Goal: Browse casually: Explore the website without a specific task or goal

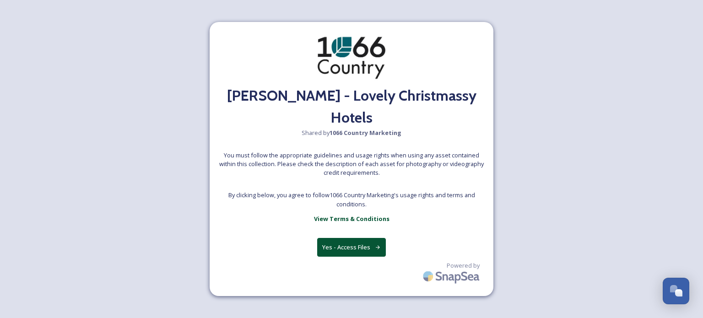
click at [353, 238] on button "Yes - Access Files" at bounding box center [351, 247] width 69 height 19
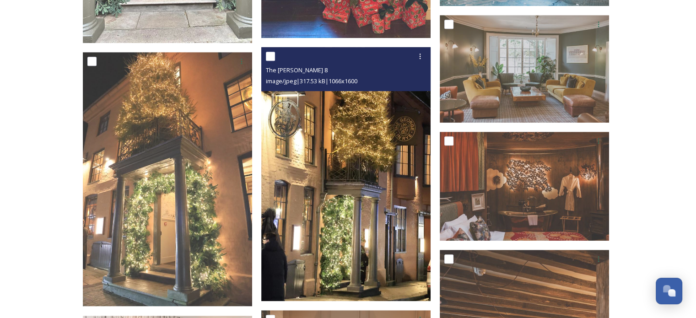
scroll to position [598, 0]
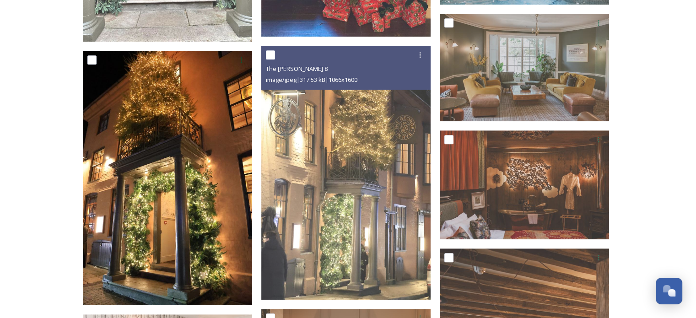
drag, startPoint x: 310, startPoint y: 152, endPoint x: 145, endPoint y: 168, distance: 165.8
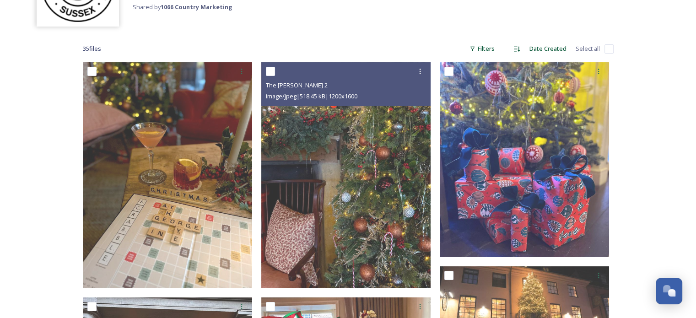
scroll to position [101, 0]
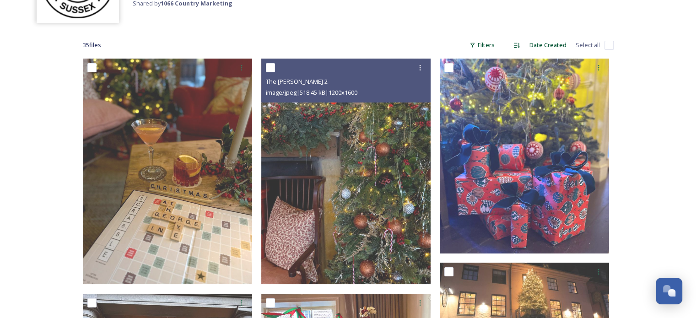
click at [351, 142] on img at bounding box center [345, 171] width 169 height 225
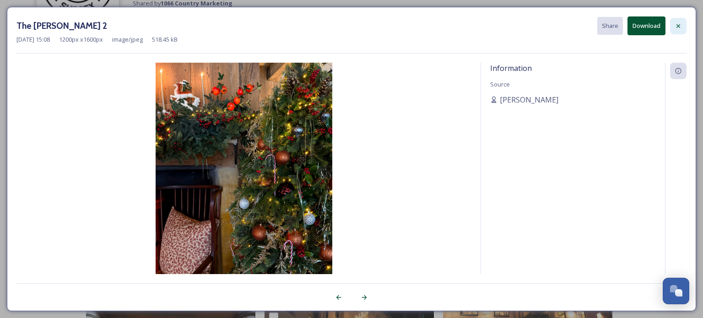
click at [676, 26] on icon at bounding box center [677, 25] width 7 height 7
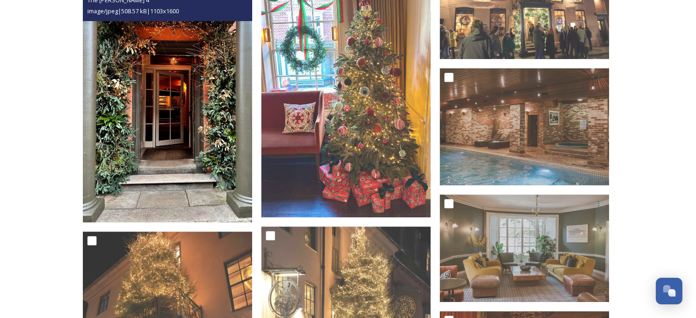
click at [159, 123] on img at bounding box center [167, 100] width 169 height 246
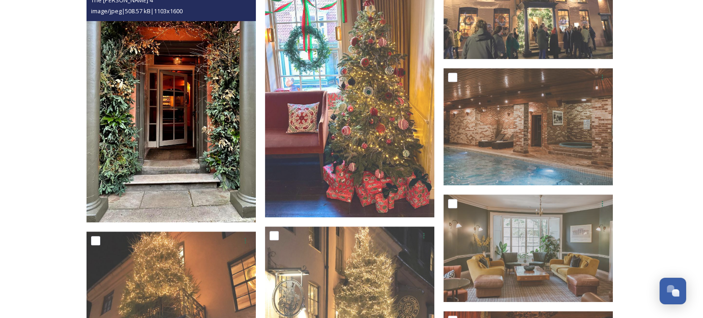
scroll to position [163, 0]
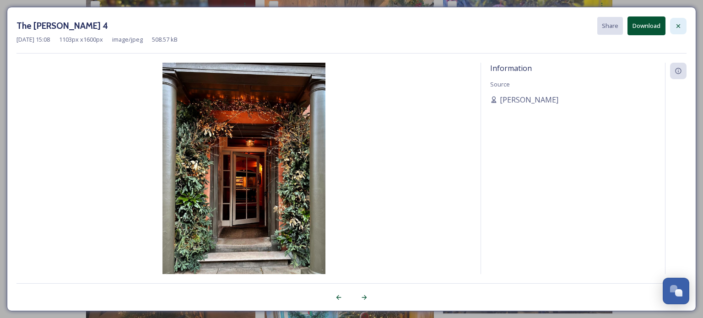
click at [683, 25] on div at bounding box center [678, 26] width 16 height 16
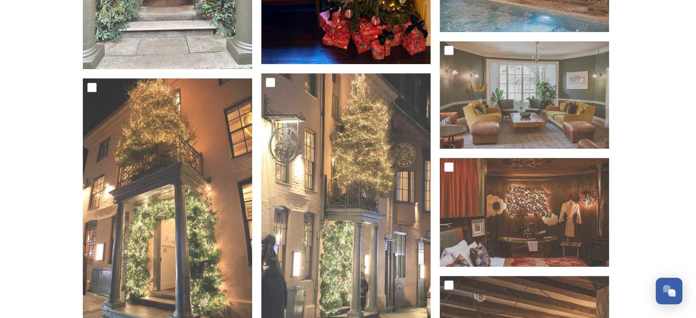
scroll to position [574, 0]
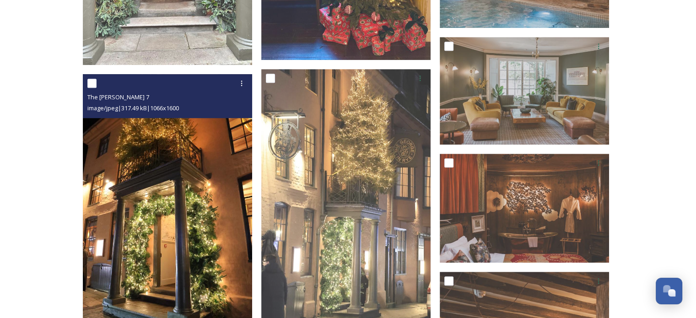
click at [165, 163] on img at bounding box center [167, 201] width 169 height 254
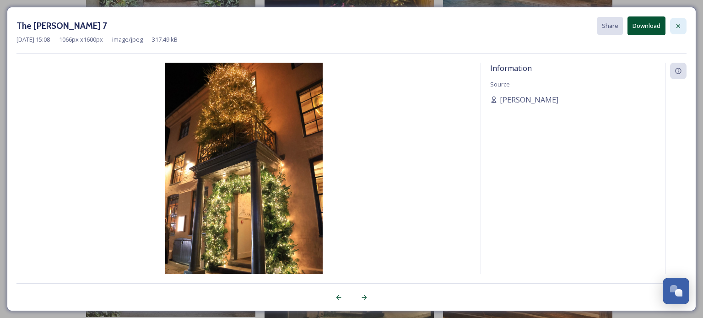
click at [679, 23] on icon at bounding box center [677, 25] width 7 height 7
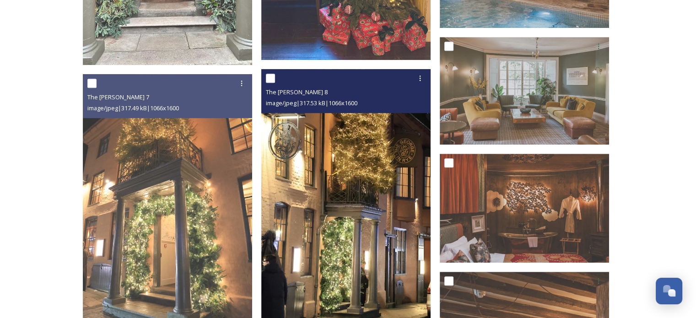
click at [382, 176] on img at bounding box center [345, 196] width 169 height 254
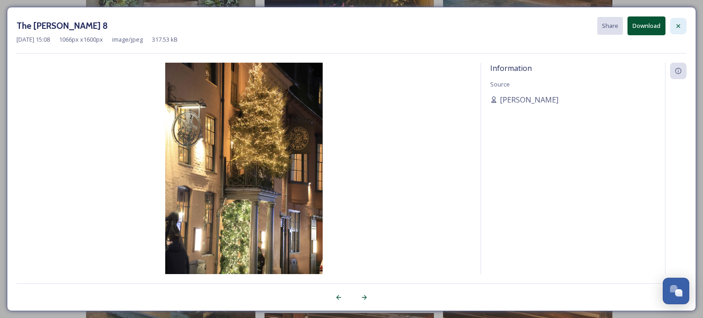
click at [677, 32] on div at bounding box center [678, 26] width 16 height 16
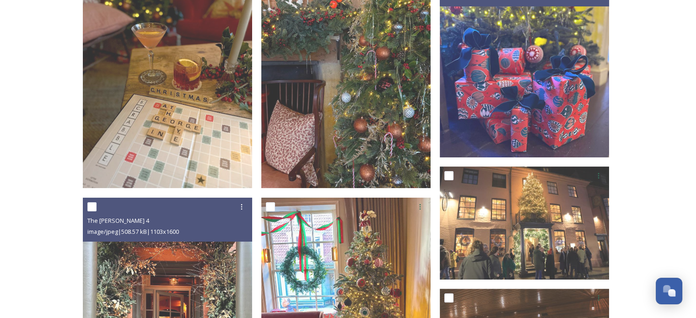
scroll to position [195, 0]
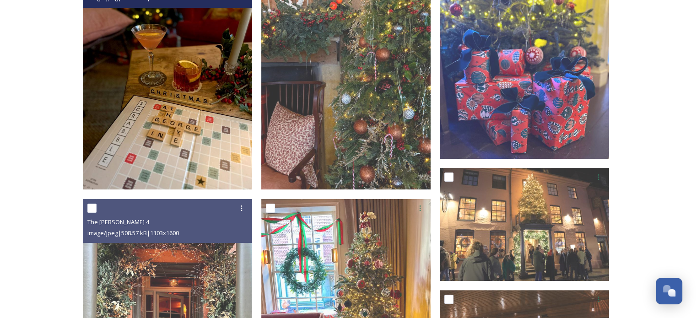
click at [176, 89] on img at bounding box center [167, 76] width 169 height 225
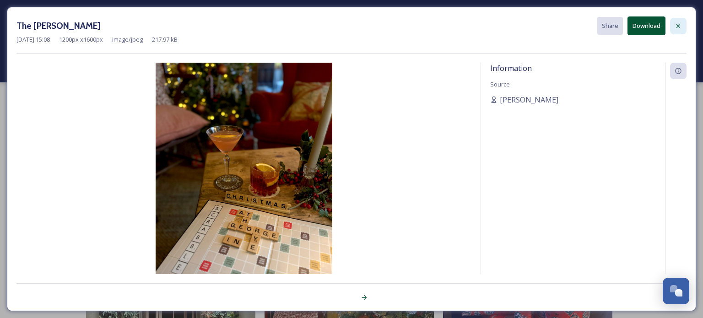
click at [680, 27] on icon at bounding box center [677, 25] width 7 height 7
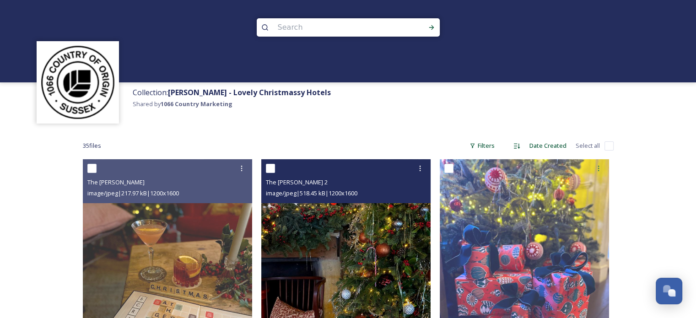
click at [326, 211] on img at bounding box center [345, 271] width 169 height 225
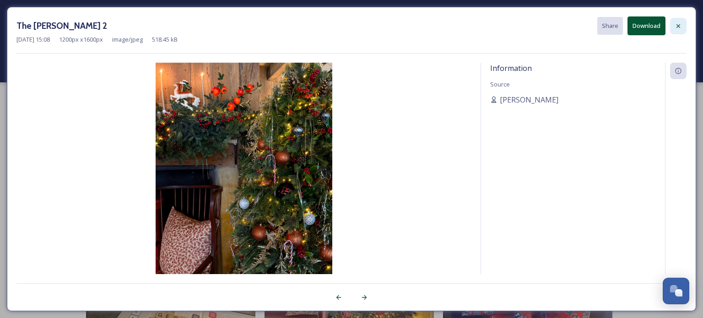
click at [680, 23] on icon at bounding box center [677, 25] width 7 height 7
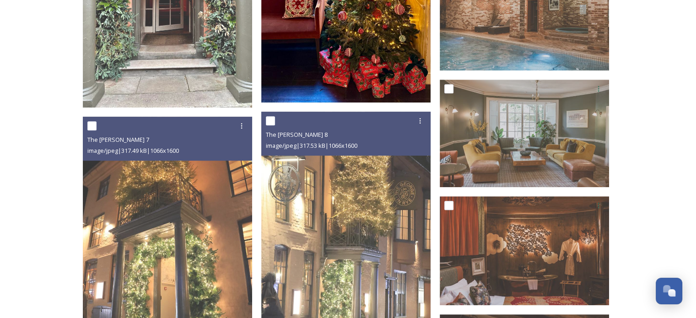
scroll to position [536, 0]
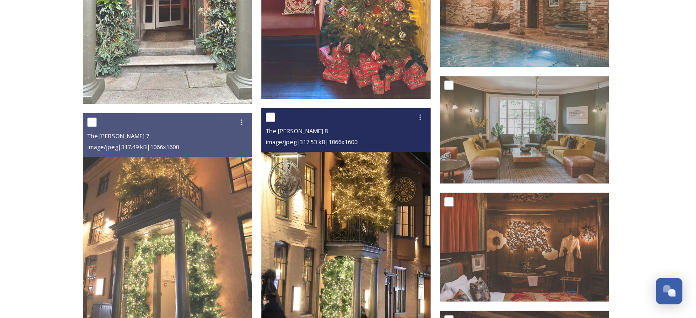
click at [318, 185] on img at bounding box center [345, 235] width 169 height 254
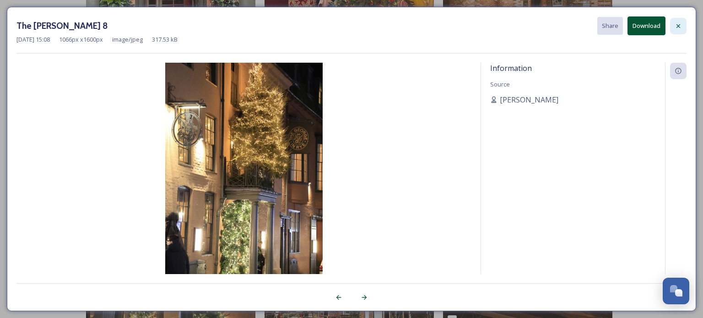
click at [677, 22] on icon at bounding box center [677, 25] width 7 height 7
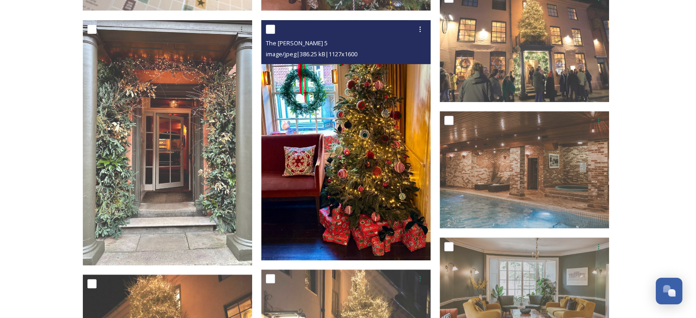
scroll to position [376, 0]
